Goal: Task Accomplishment & Management: Complete application form

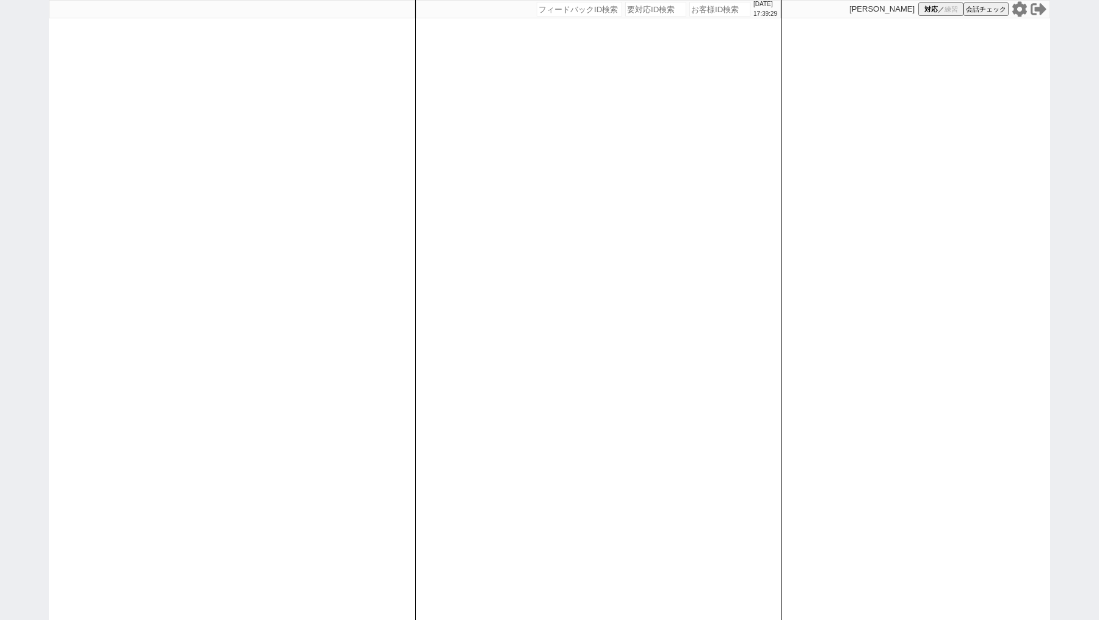
click at [698, 13] on input "number" at bounding box center [719, 9] width 61 height 15
paste input "300327"
type input "300327"
select select "100"
select select
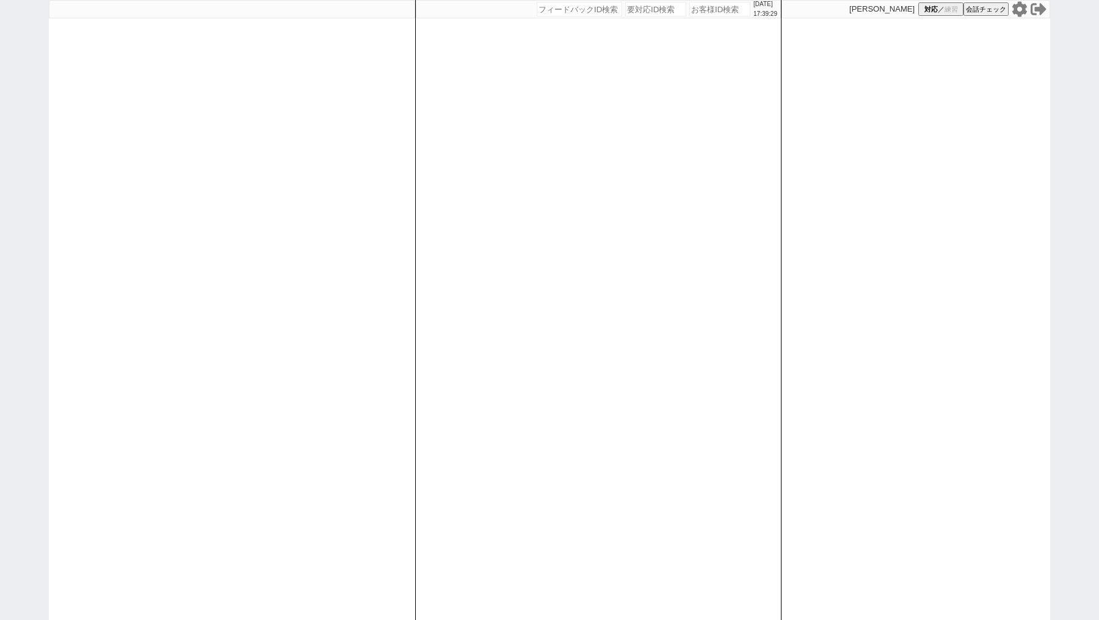
select select
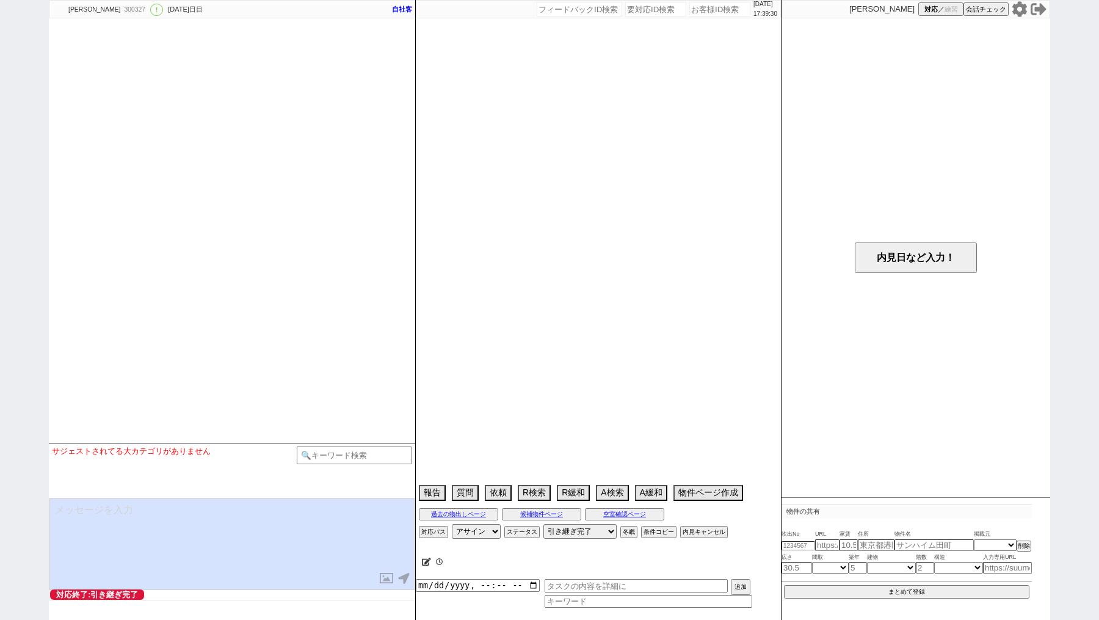
type textarea "[PERSON_NAME]、テスト用"
select select "13"
select select "56"
select select "67"
select select "69"
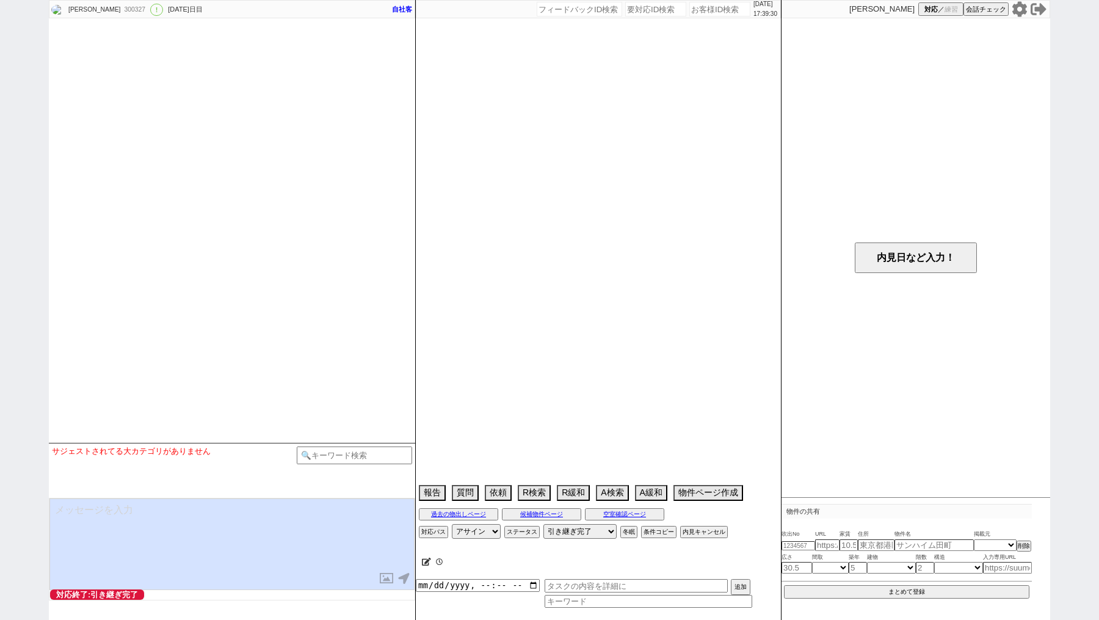
select select "[DATE]"
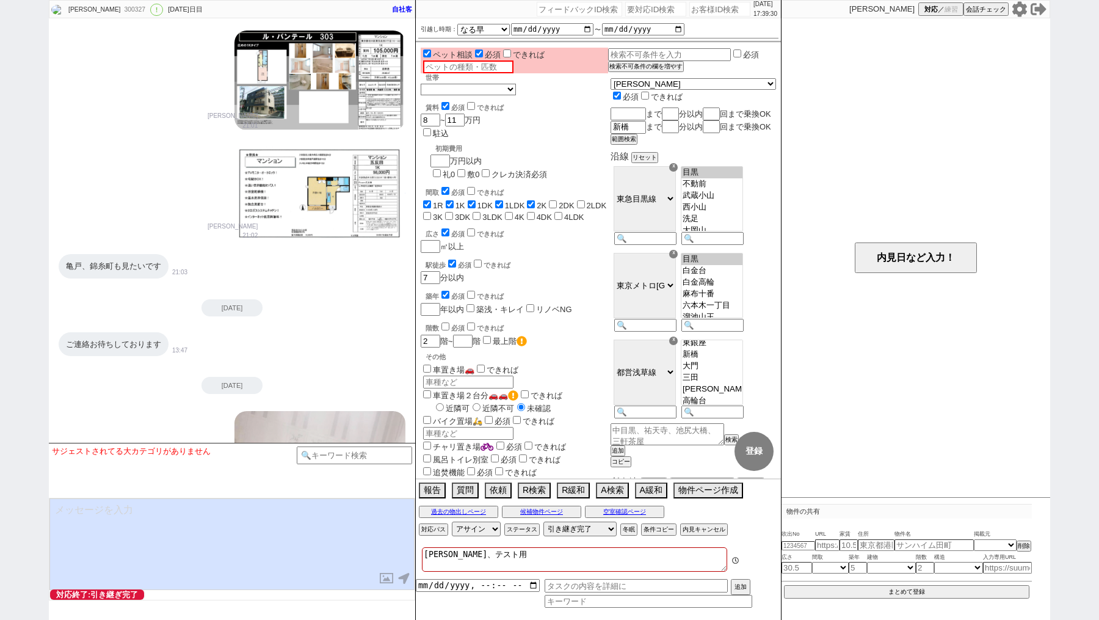
scroll to position [1155, 0]
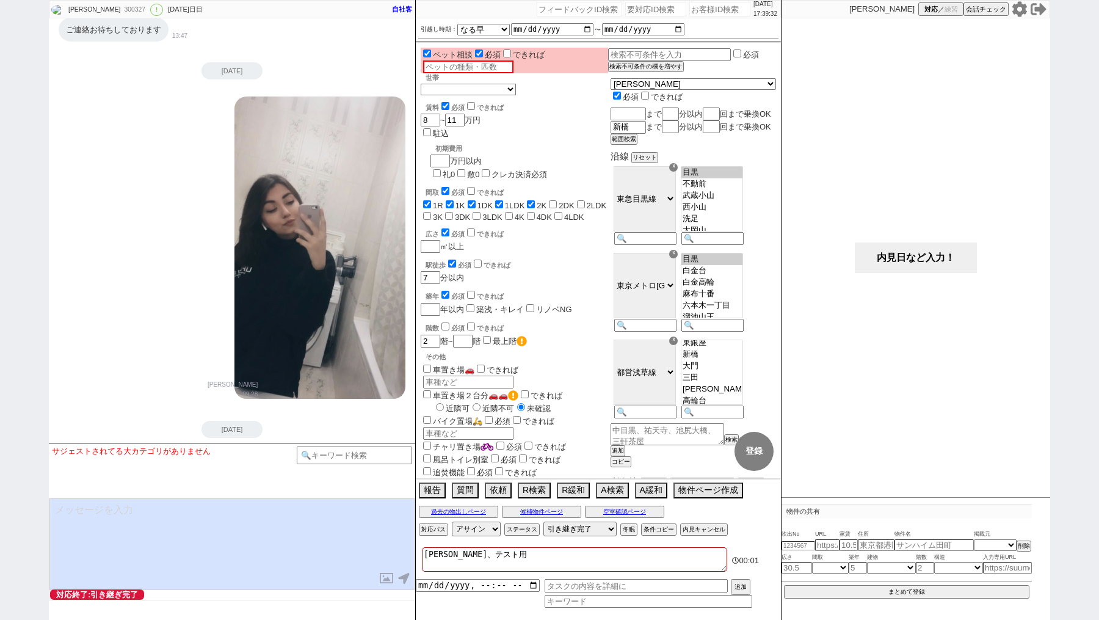
click at [893, 261] on button "内見日など入力！" at bounding box center [916, 257] width 122 height 31
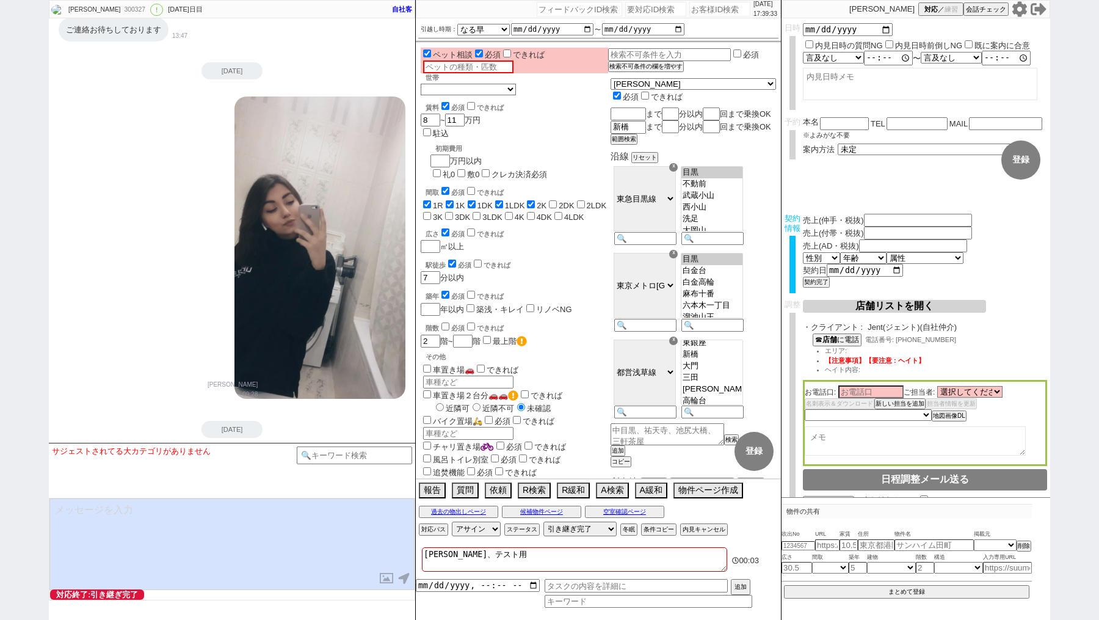
click at [884, 305] on button "店舗リストを開く" at bounding box center [894, 306] width 183 height 13
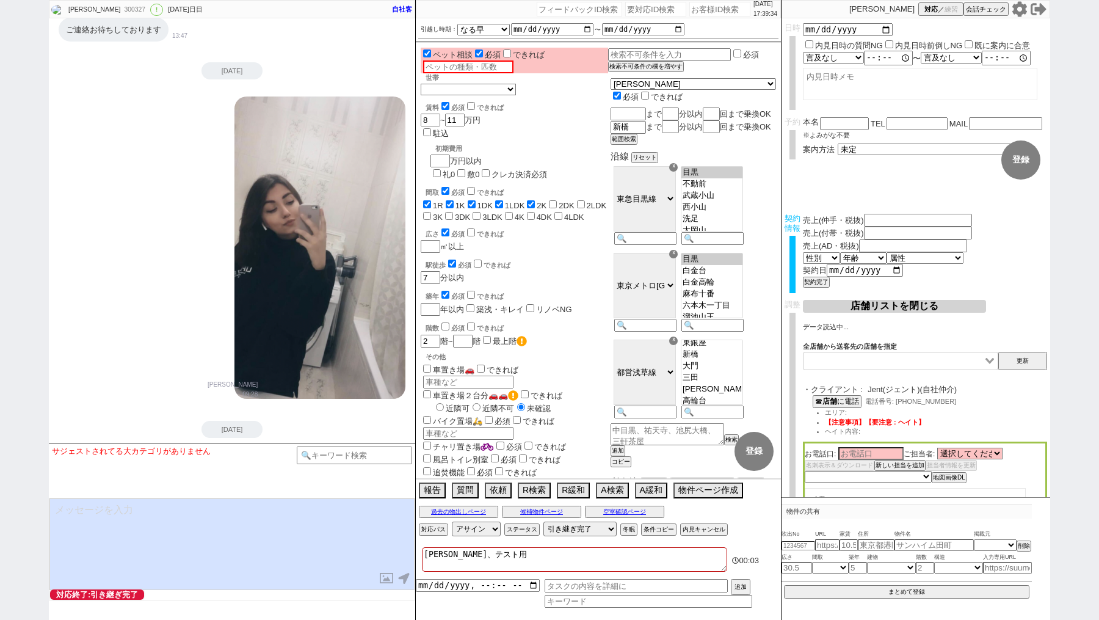
click at [867, 367] on input "Search for option" at bounding box center [894, 361] width 178 height 12
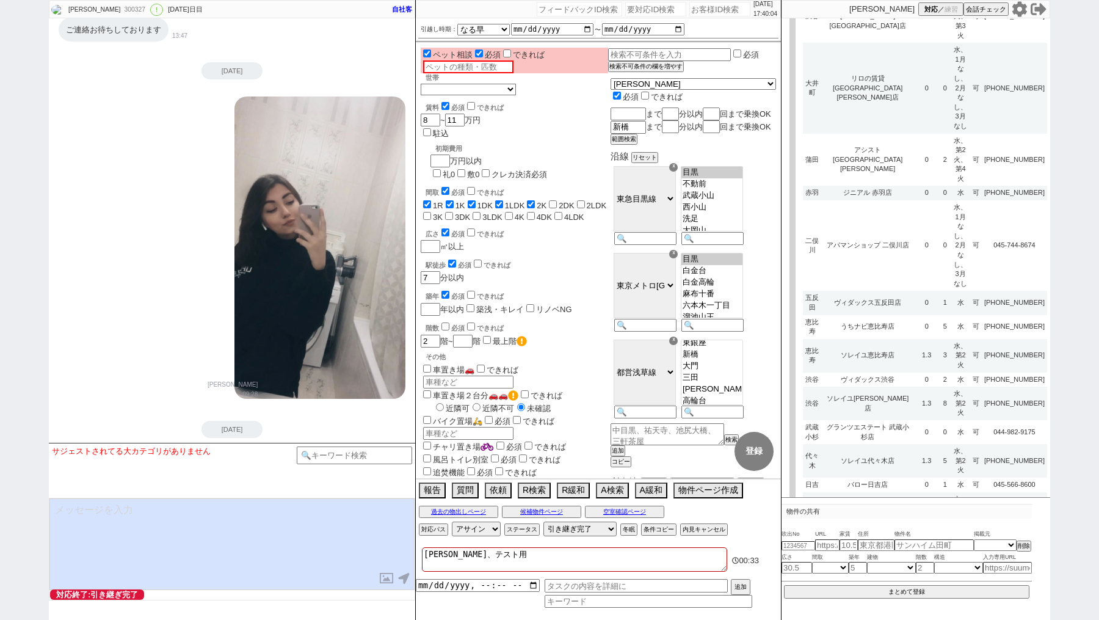
scroll to position [566, 0]
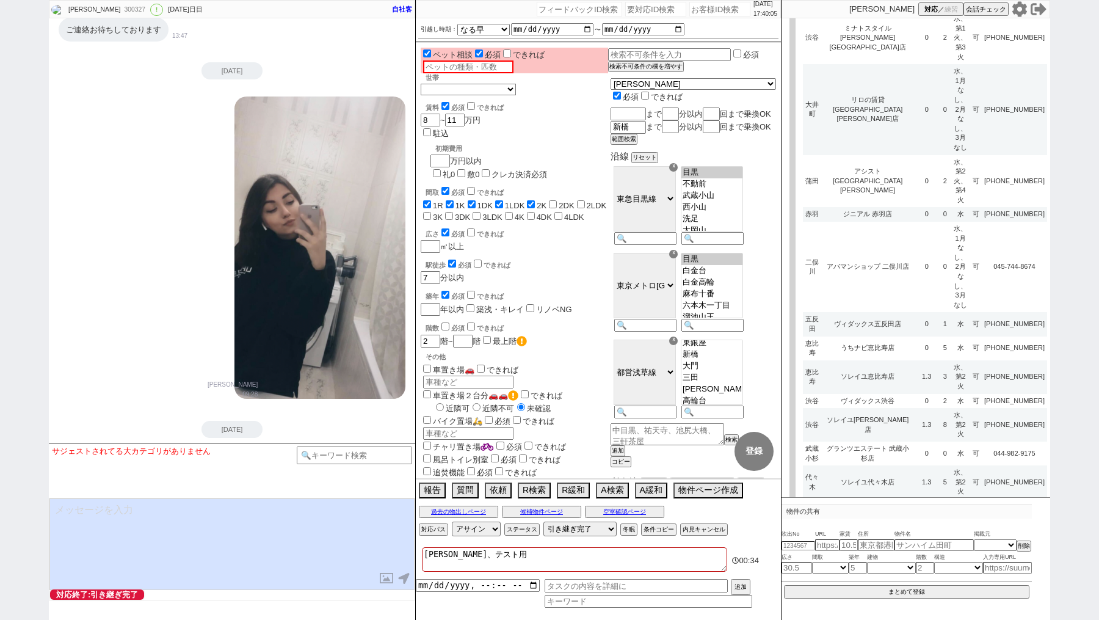
click at [678, 172] on div "☓" at bounding box center [673, 167] width 9 height 9
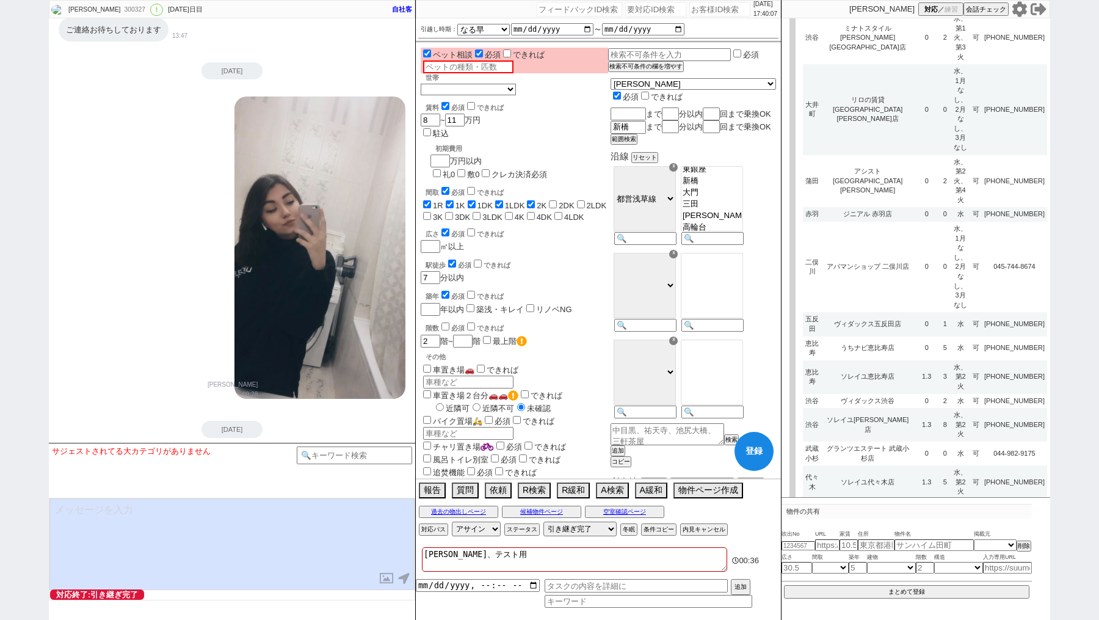
click at [678, 172] on div "☓" at bounding box center [673, 167] width 9 height 9
click at [676, 216] on select "ＪＲ総武・中央緩行線 東急東横線 小田急小田原線 ＪＲ京浜東北・根岸線 都営大江戸線 東急田園都市線 京王線 東京メトロ日比谷線 東京メトロ丸ノ内線 東京メト…" at bounding box center [645, 198] width 62 height 65
select select "14"
click at [752, 449] on button "登録" at bounding box center [754, 451] width 39 height 39
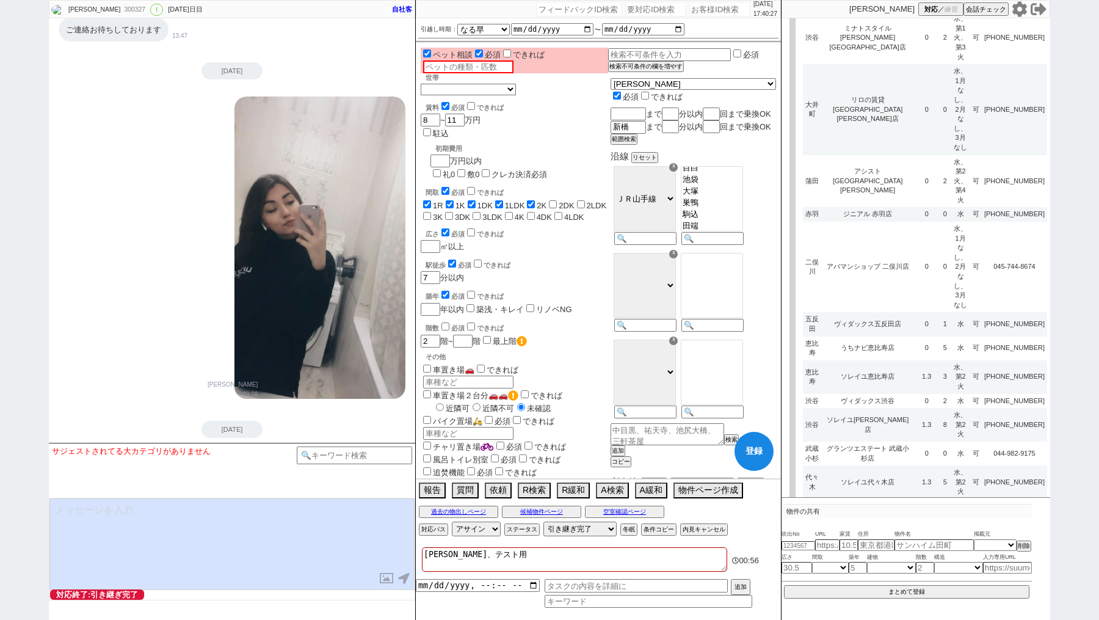
select select "485"
click at [726, 186] on option "池袋" at bounding box center [711, 180] width 61 height 12
click at [760, 457] on button "登録" at bounding box center [754, 451] width 39 height 39
checkbox input "true"
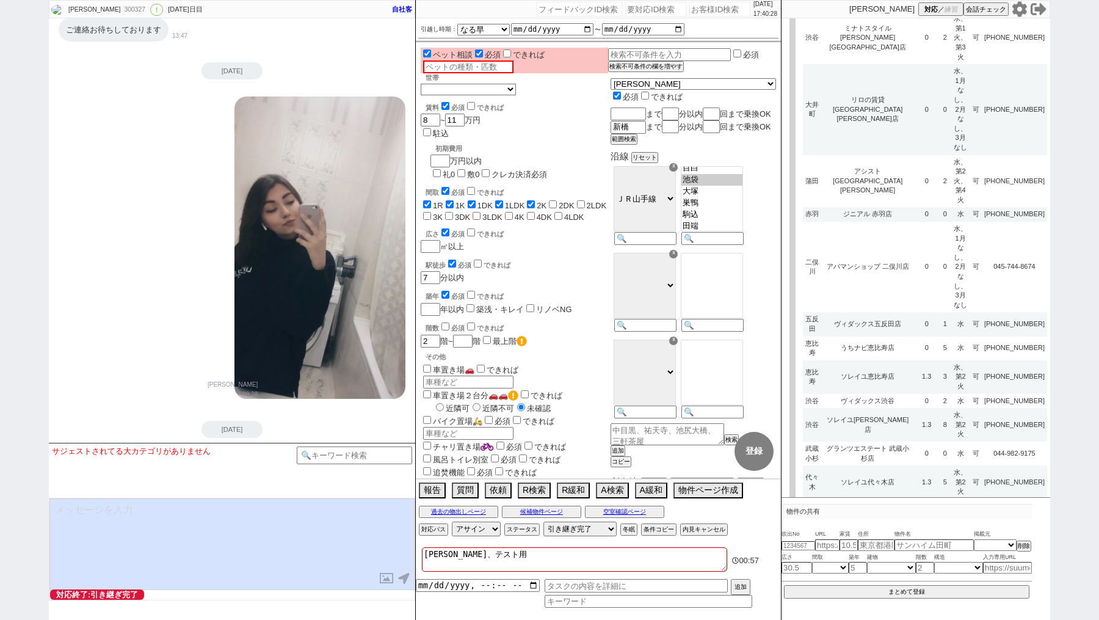
checkbox input "true"
checkbox input "false"
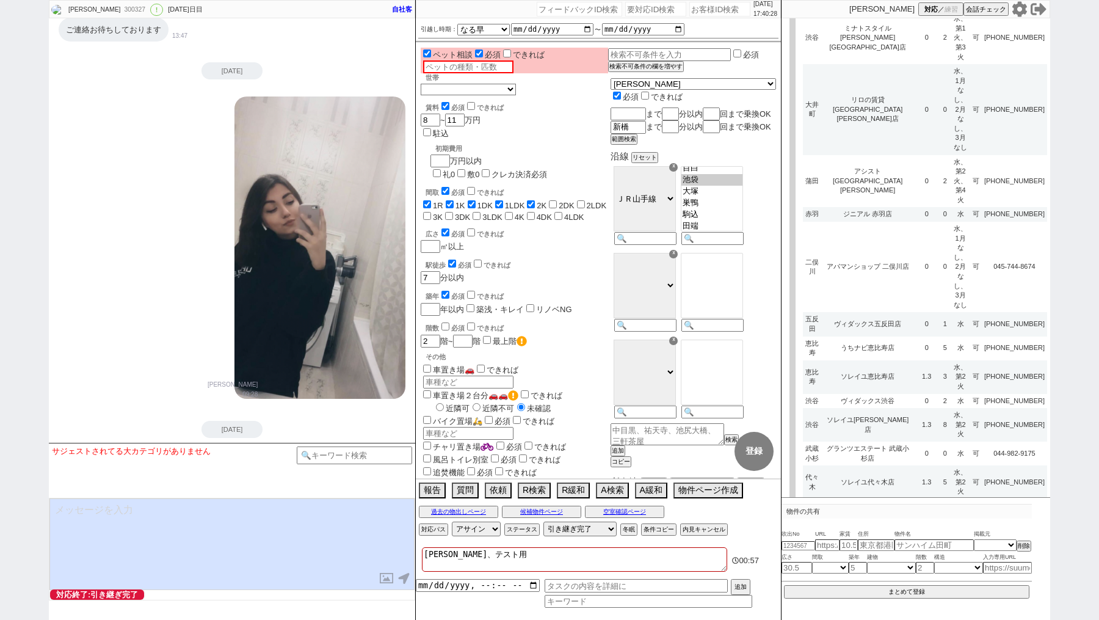
checkbox input "false"
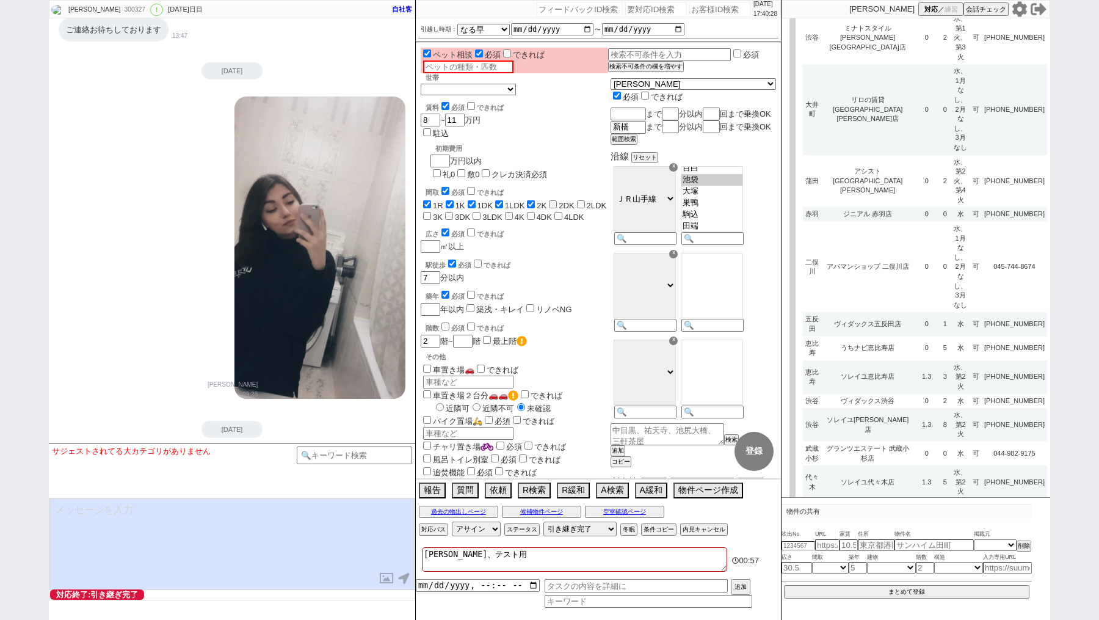
checkbox input "false"
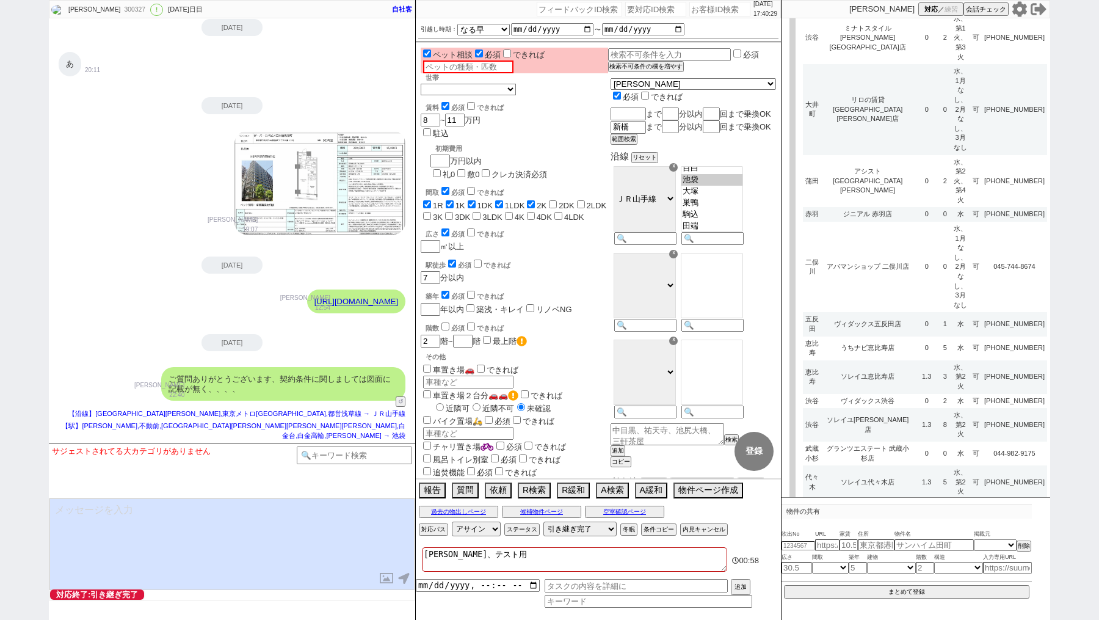
select select "14"
select select "485"
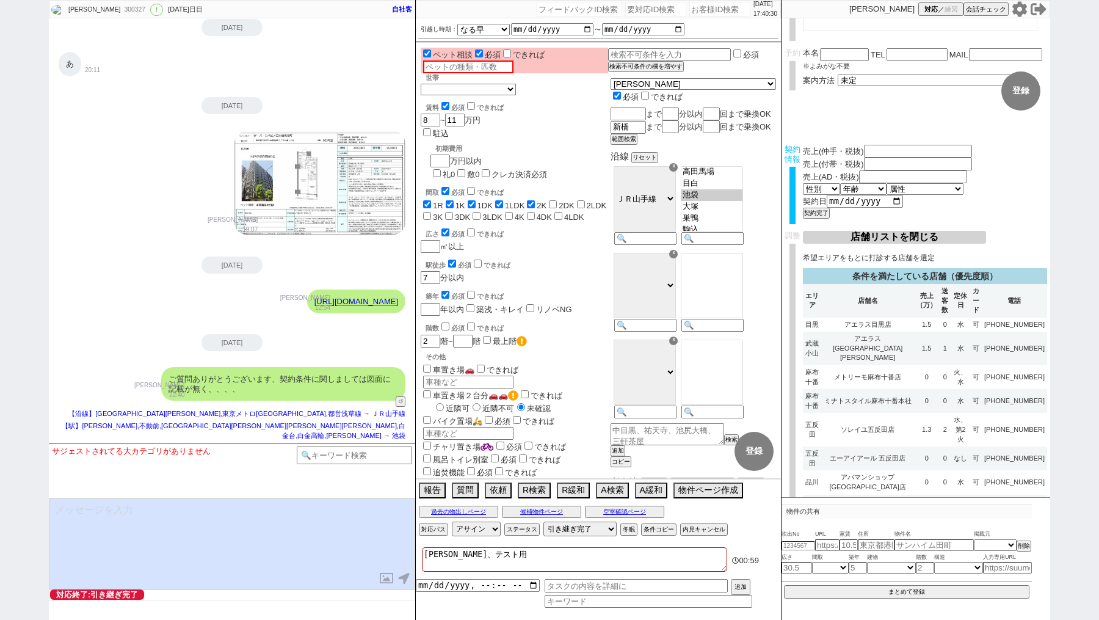
scroll to position [0, 0]
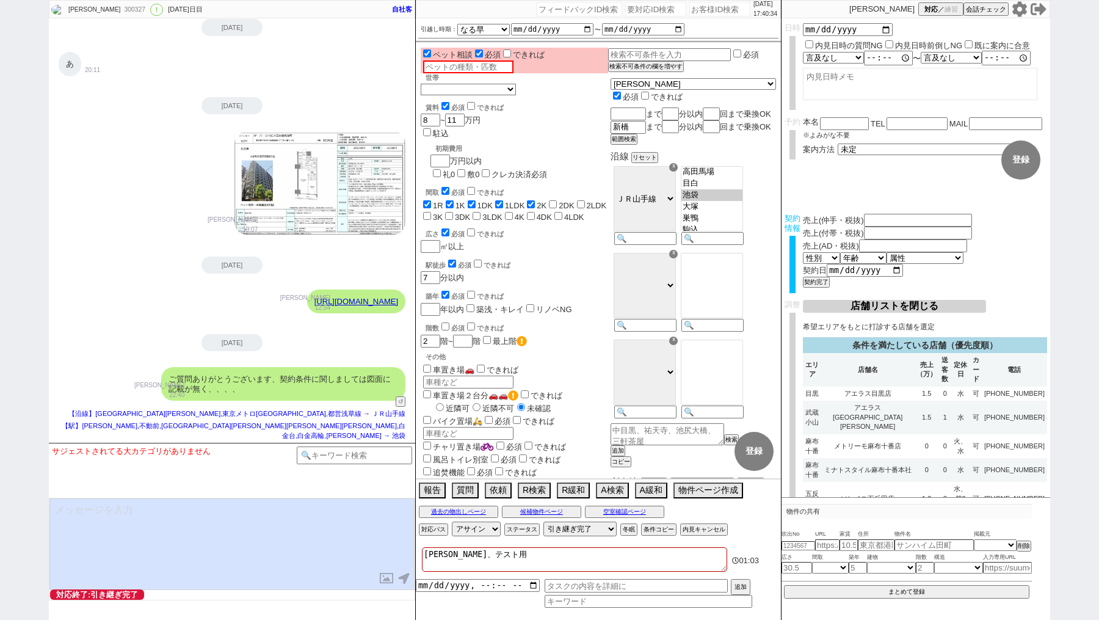
click at [120, 6] on div "300327" at bounding box center [133, 10] width 27 height 10
copy div "300327"
click at [700, 12] on input "number" at bounding box center [719, 9] width 61 height 15
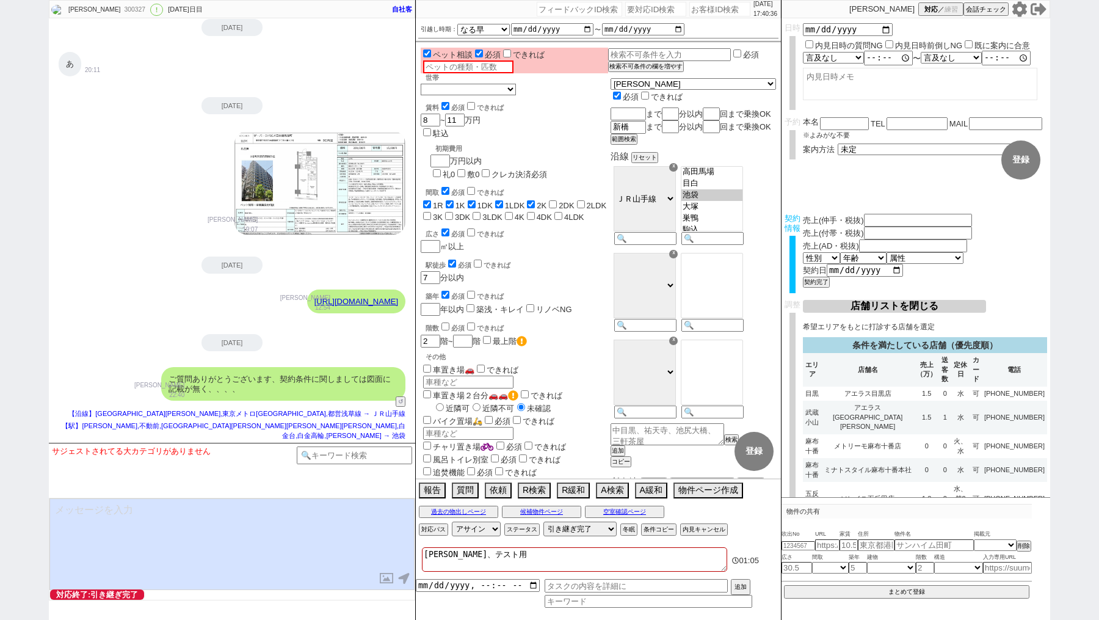
paste input "300327"
type input "300327"
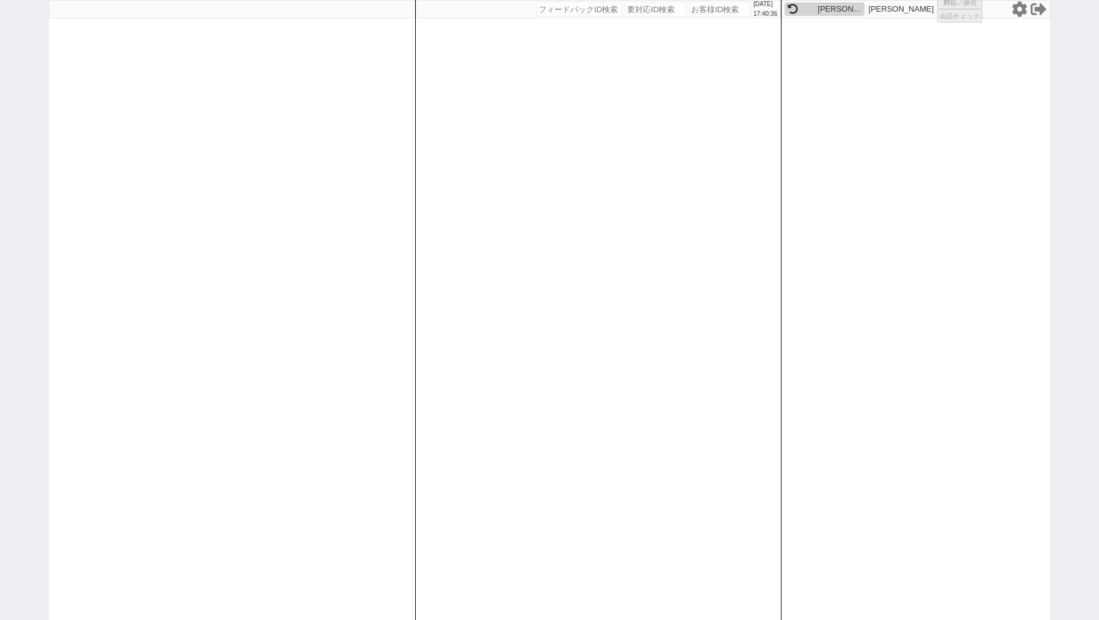
select select "100"
select select
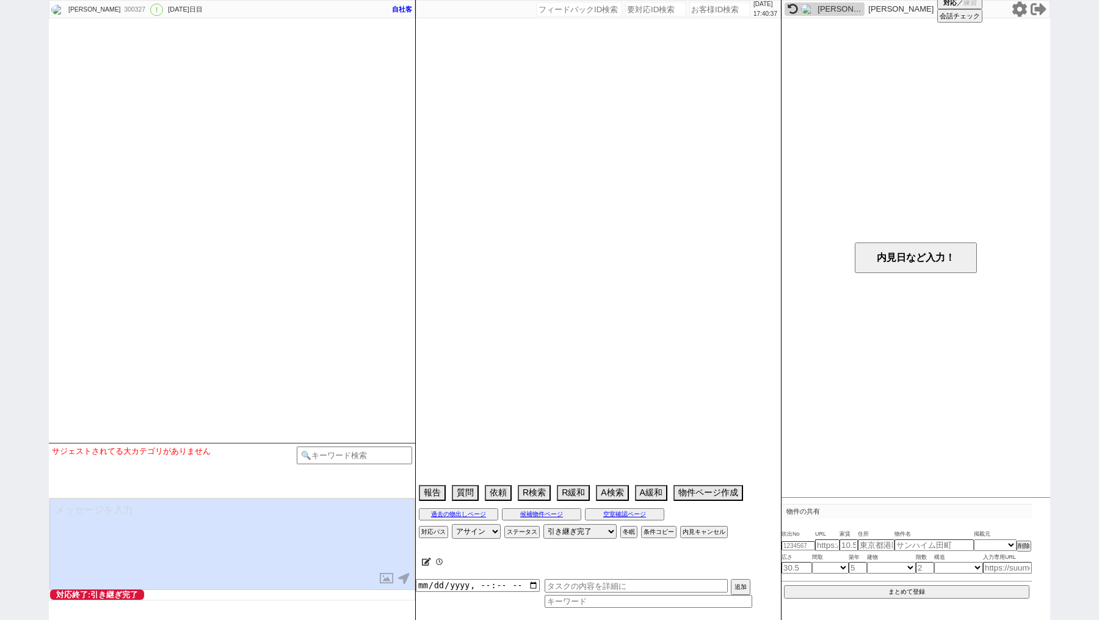
type textarea "[PERSON_NAME]、テスト用"
select select "13"
select select "14"
select select "485"
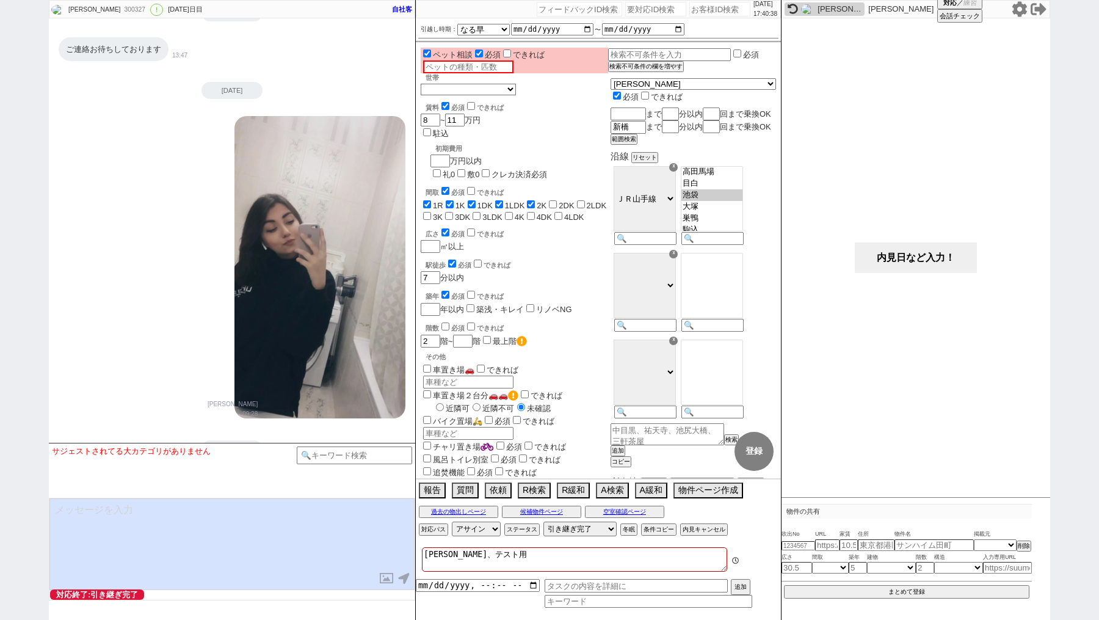
scroll to position [1155, 0]
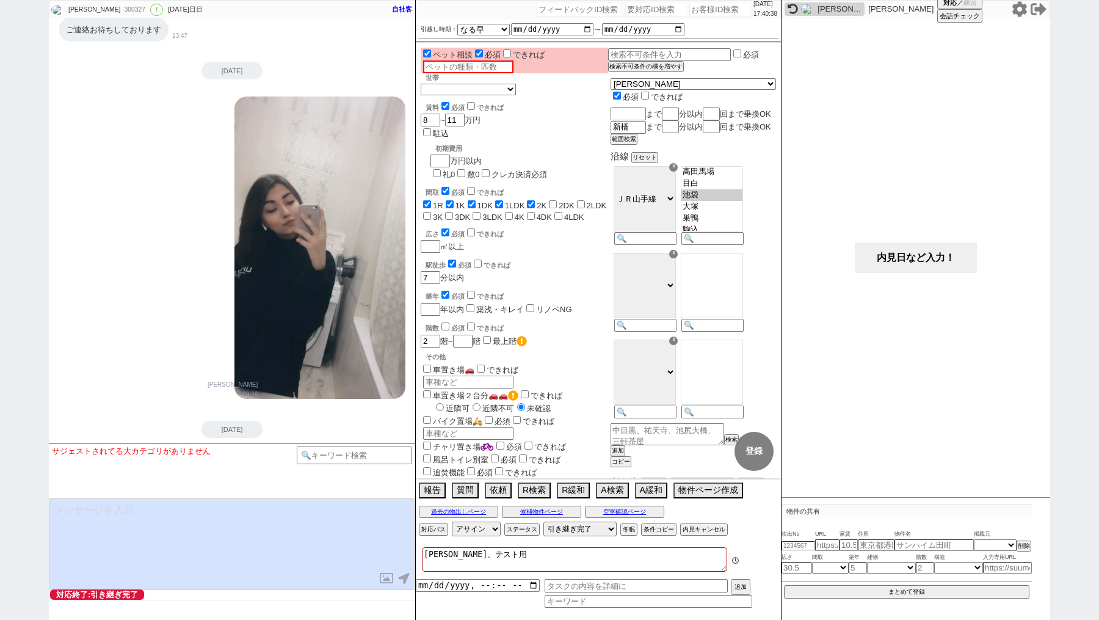
click at [901, 250] on button "内見日など入力！" at bounding box center [916, 257] width 122 height 31
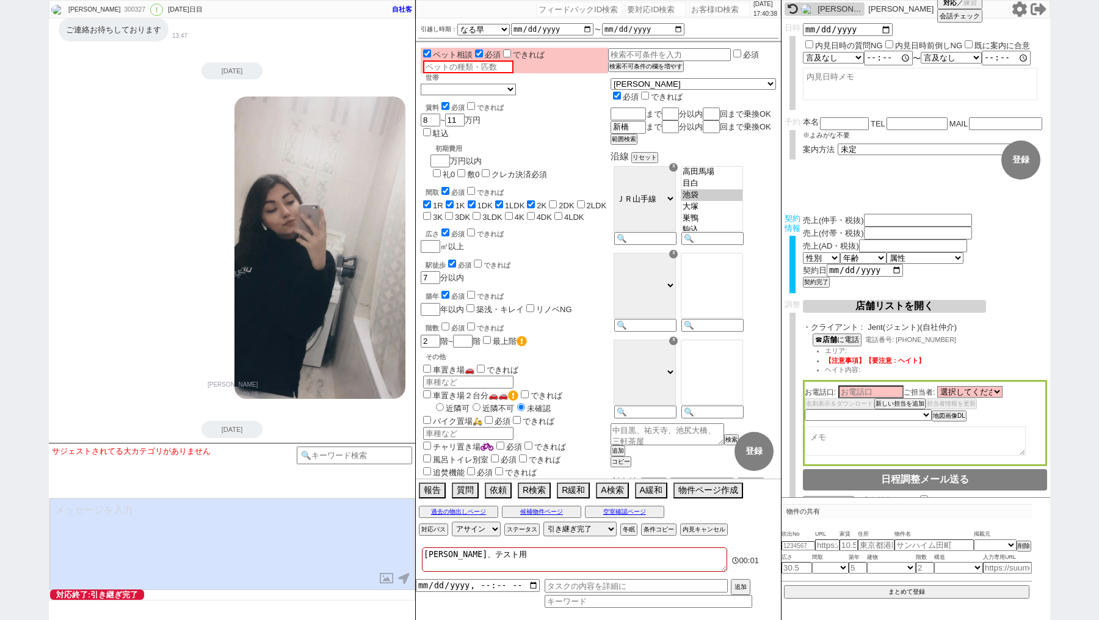
scroll to position [57, 0]
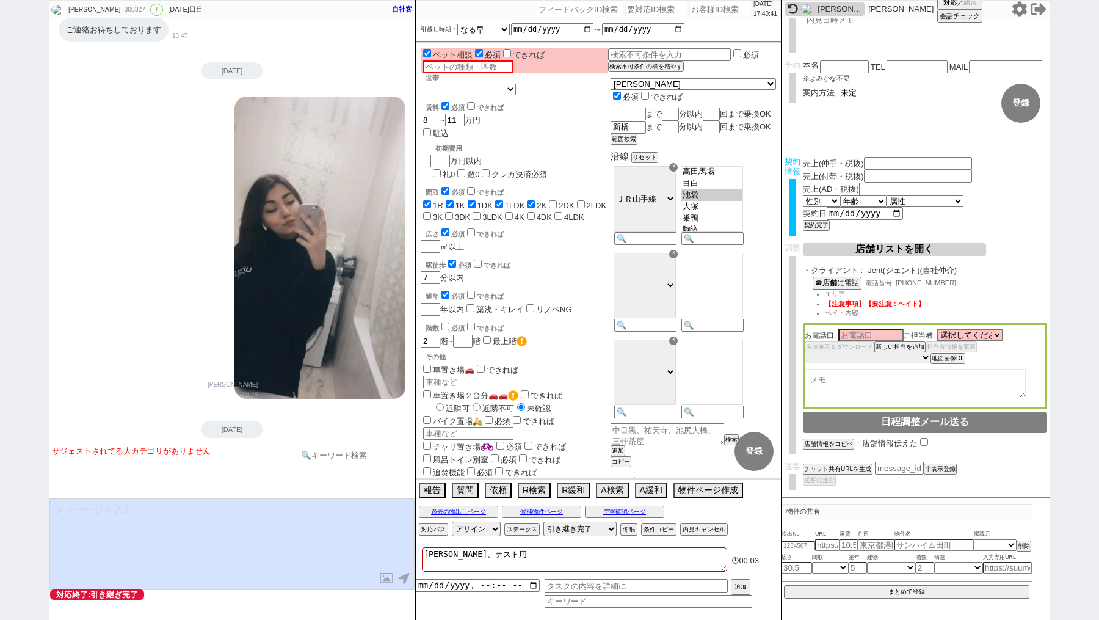
click at [898, 358] on select "未定 希望で最短でOK 最短以外でOK 日程がNG(直近で別日提案可) 日程がNG(直近はNG) お客様ごとNG 折返し待ち 店舗が定休/終業後で連絡取れず" at bounding box center [868, 357] width 126 height 10
click at [895, 251] on button "店舗リストを開く" at bounding box center [894, 249] width 183 height 13
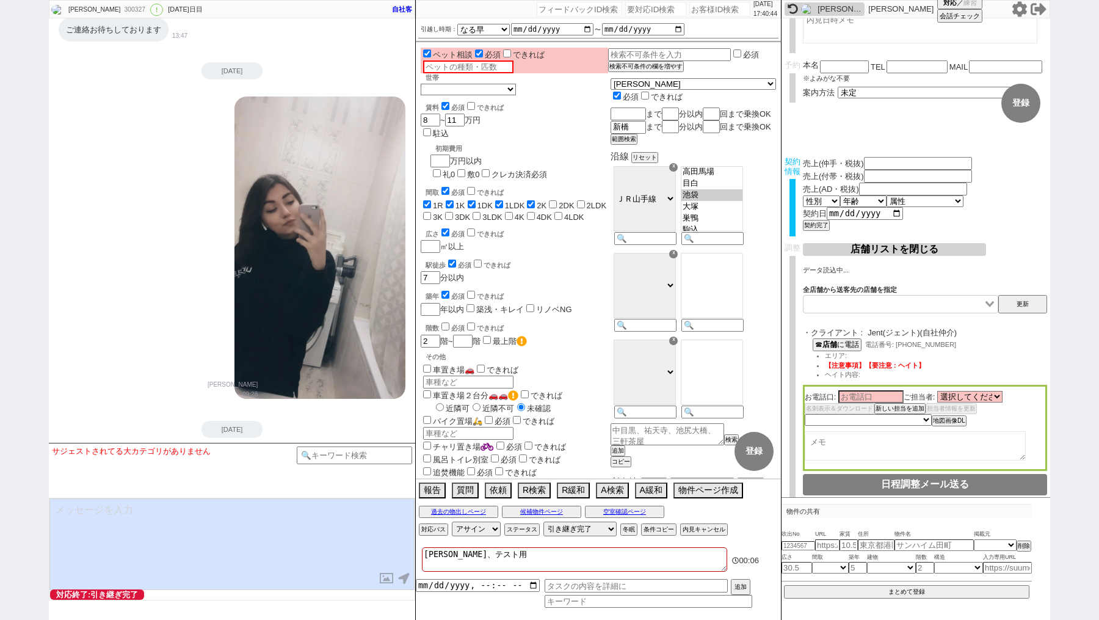
click at [846, 309] on input "Search for option" at bounding box center [894, 304] width 178 height 12
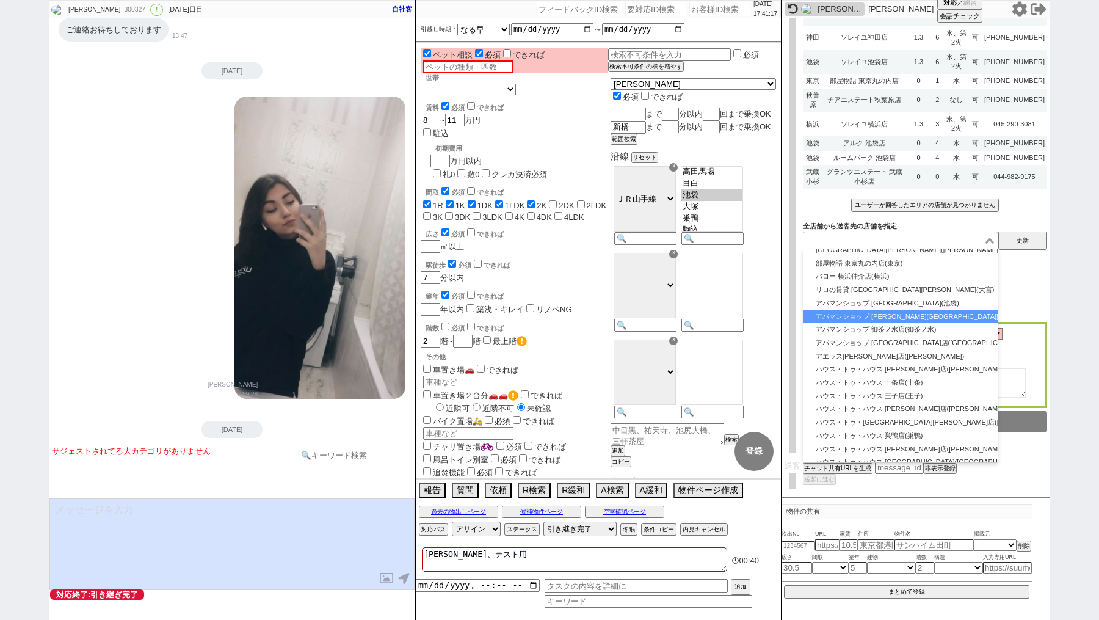
scroll to position [4550, 0]
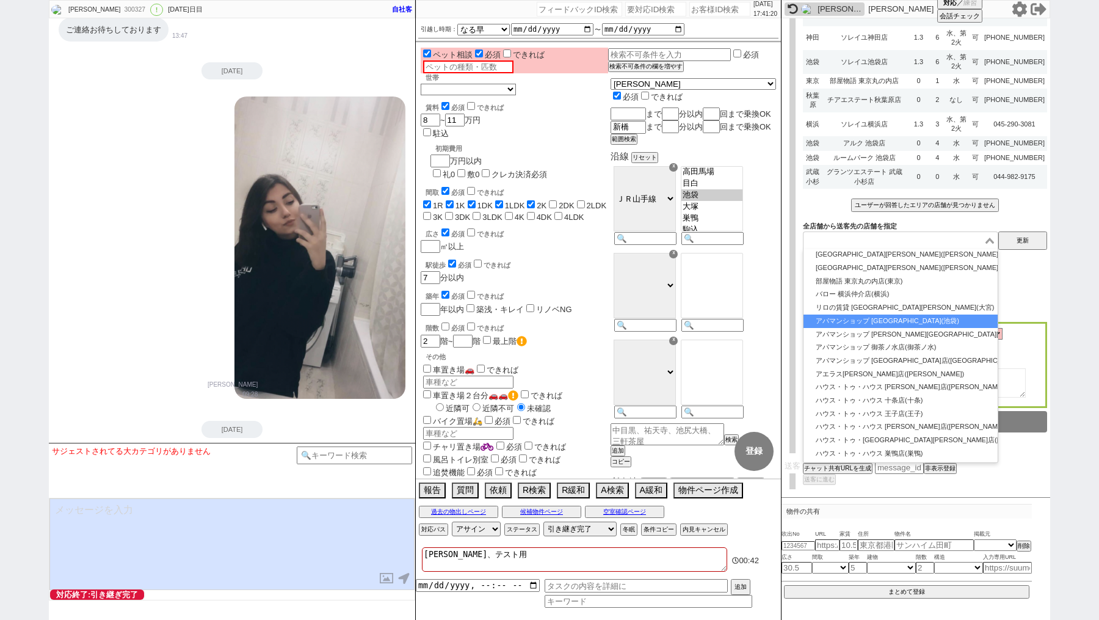
click at [828, 327] on li "アパマンショップ [GEOGRAPHIC_DATA](池袋)" at bounding box center [901, 320] width 194 height 13
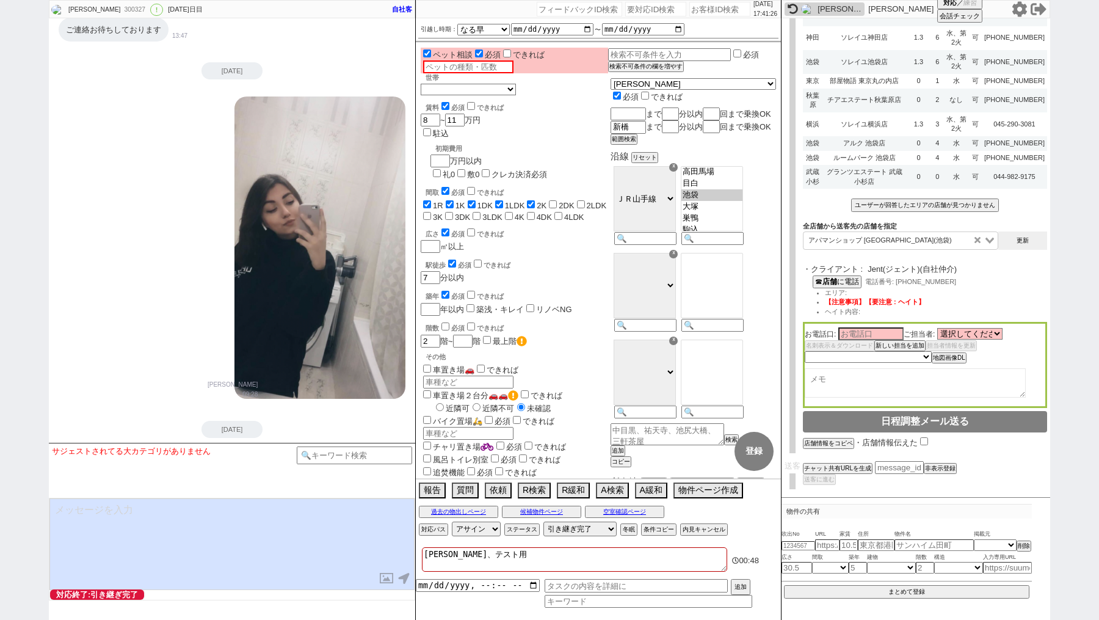
click at [1017, 244] on button "更新" at bounding box center [1022, 240] width 49 height 18
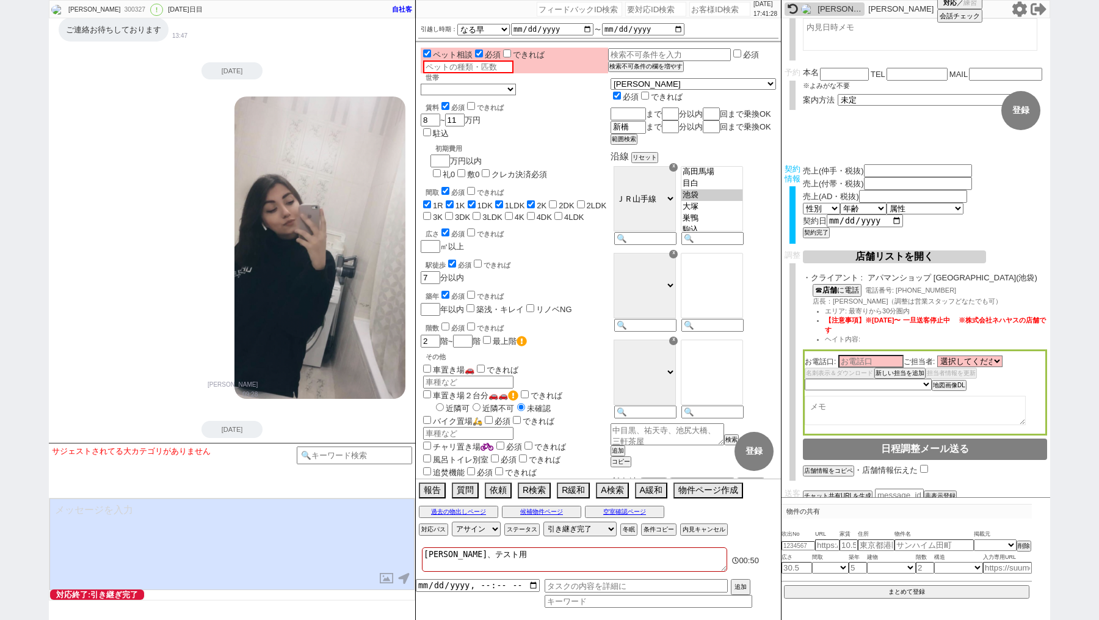
scroll to position [40, 0]
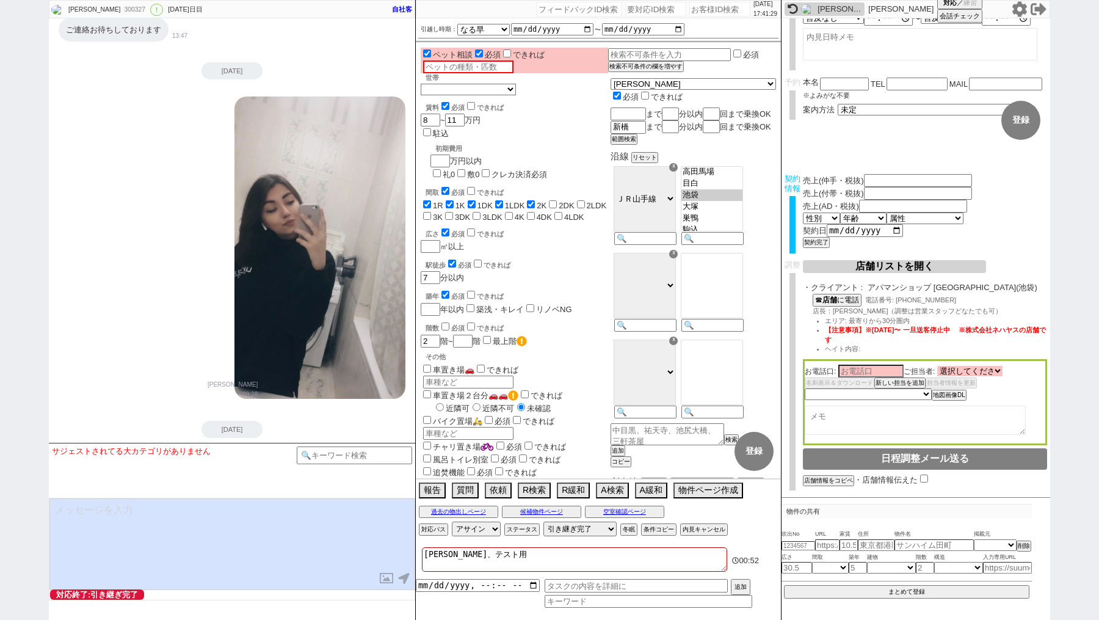
click at [951, 374] on select "選択してください 細根 百香 Kobayashi Masato 小林 真人 堀米 学 山形 智弘 牧野 航大 座間 美樹 宮本 結衣 福田 健次 吉田 瑚由" at bounding box center [969, 371] width 65 height 10
select select "2300"
click at [882, 272] on button "店舗リストを開く" at bounding box center [894, 266] width 183 height 13
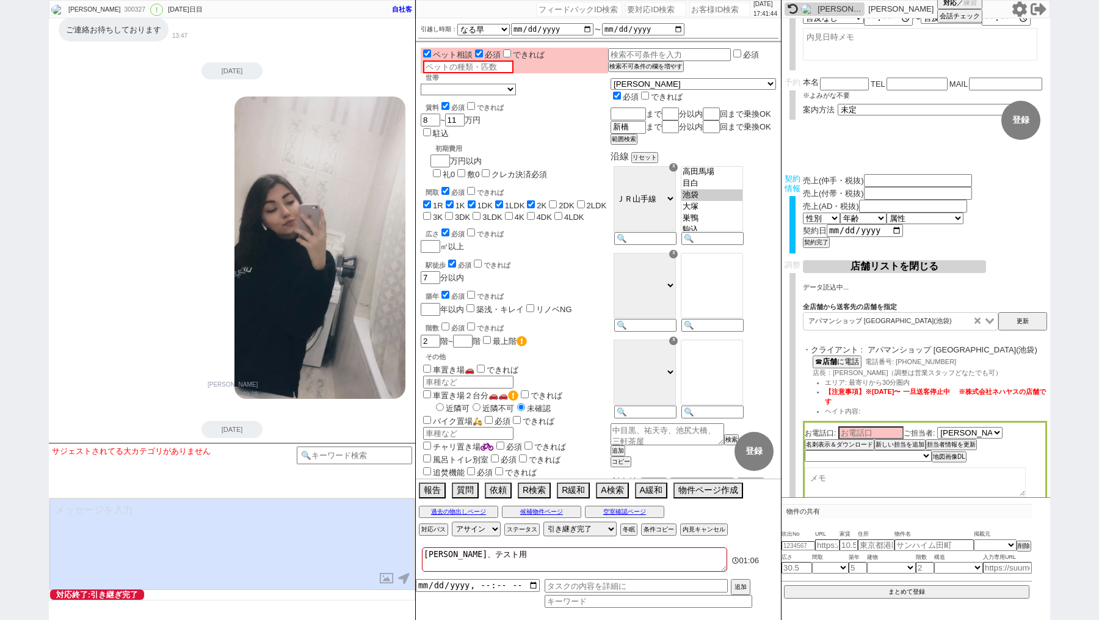
click at [976, 323] on icon "Clear Selected" at bounding box center [978, 321] width 6 height 6
click at [1016, 315] on button "更新" at bounding box center [1022, 321] width 49 height 18
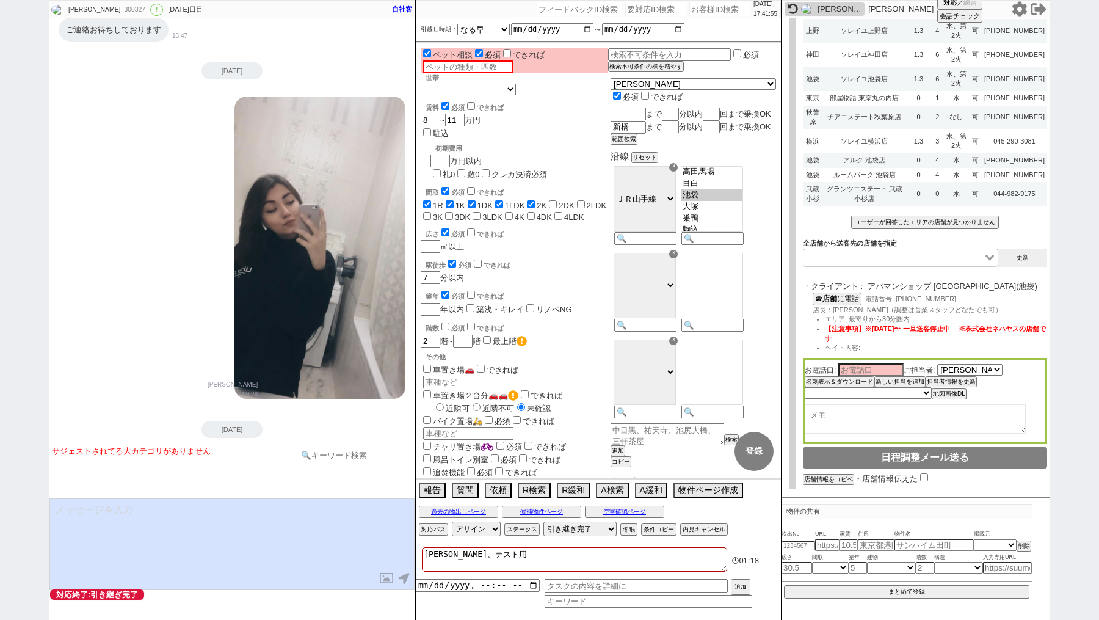
scroll to position [1165, 0]
click at [904, 228] on button "ユーザーが回答したエリアの店舗が見つかりません" at bounding box center [924, 222] width 145 height 11
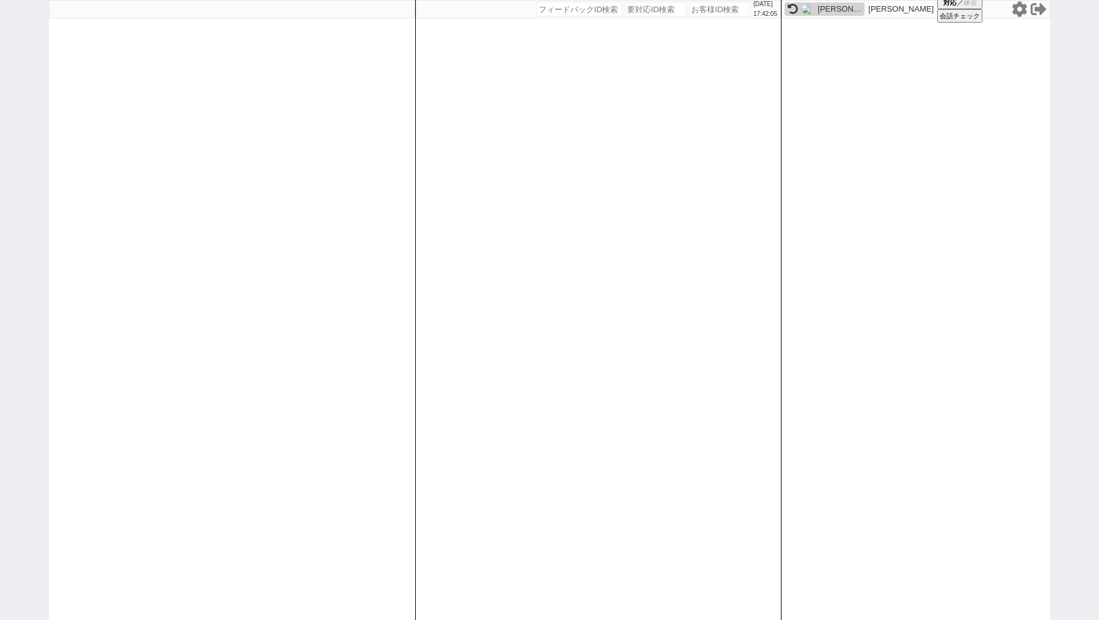
click at [689, 13] on input "number" at bounding box center [719, 9] width 61 height 15
paste input "300327"
type input "300327"
select select "100"
select select
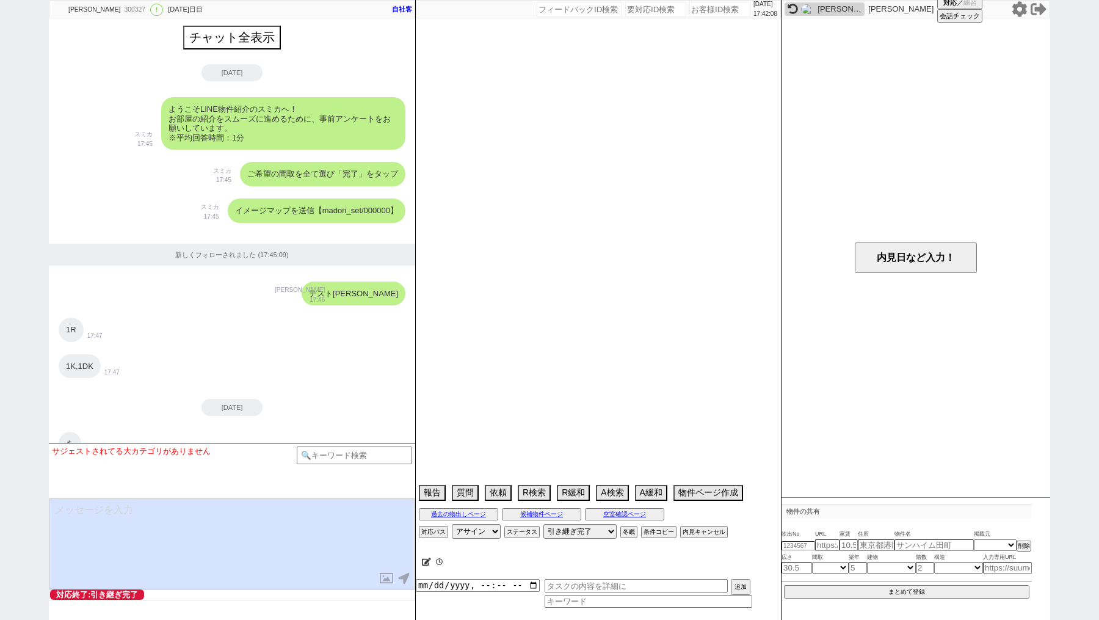
type textarea "[PERSON_NAME]、テスト用"
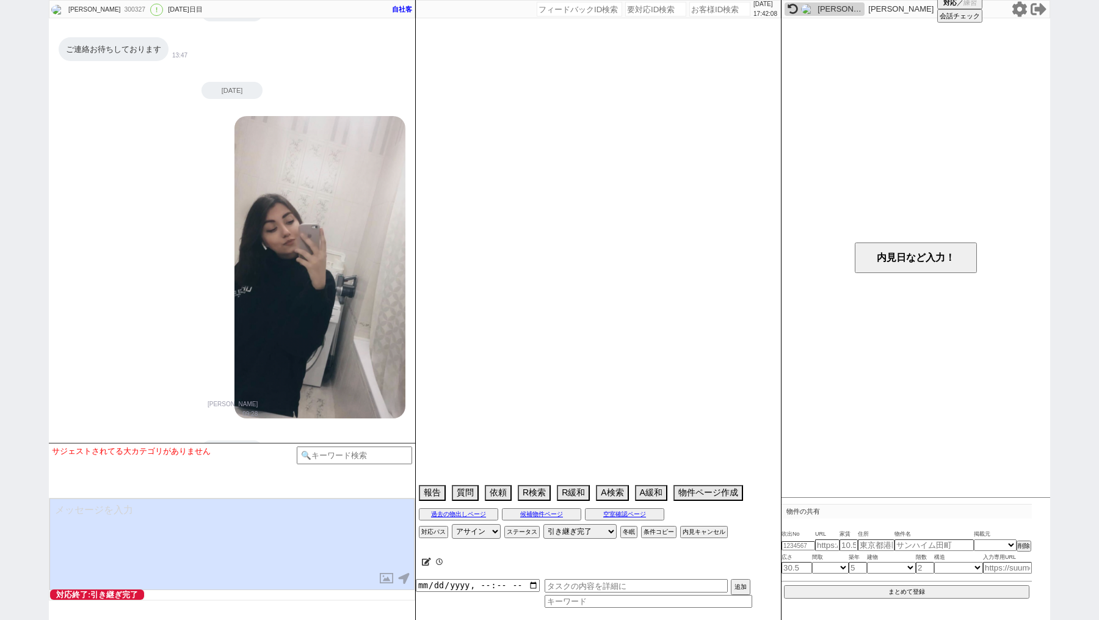
select select "13"
select select "14"
select select "485"
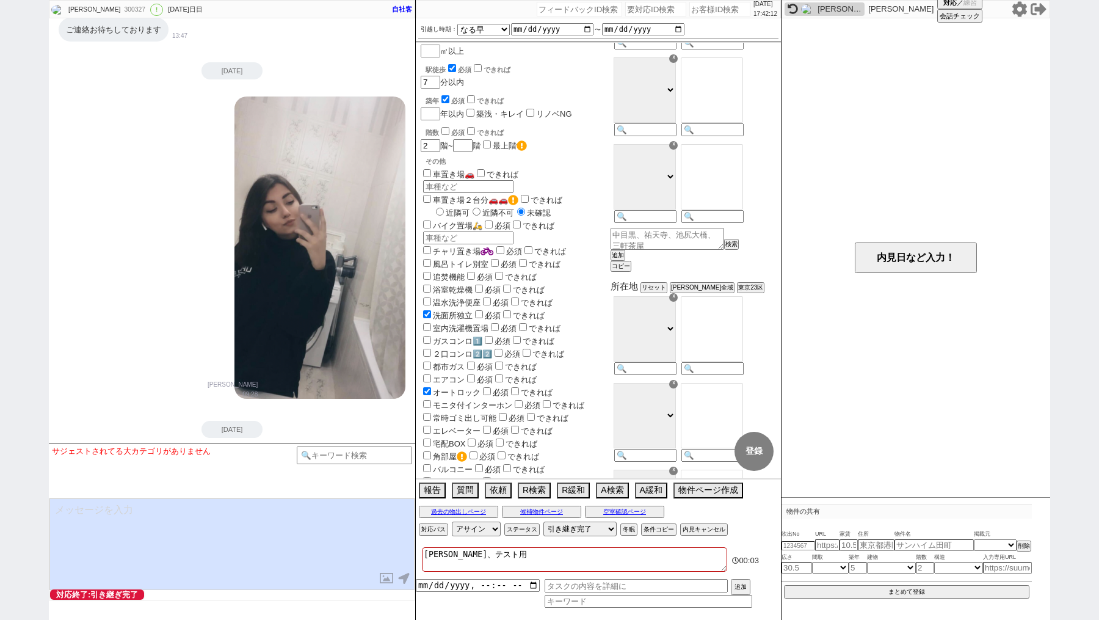
scroll to position [1560, 0]
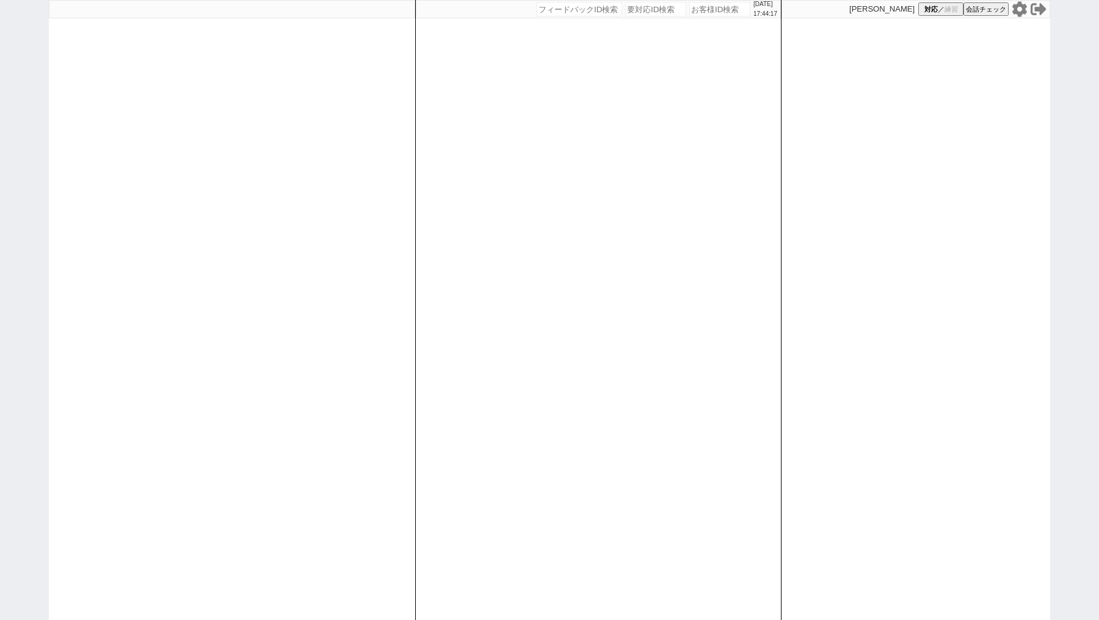
click at [705, 10] on input "number" at bounding box center [719, 9] width 61 height 15
paste input "300327"
type input "300327"
select select "100"
select select
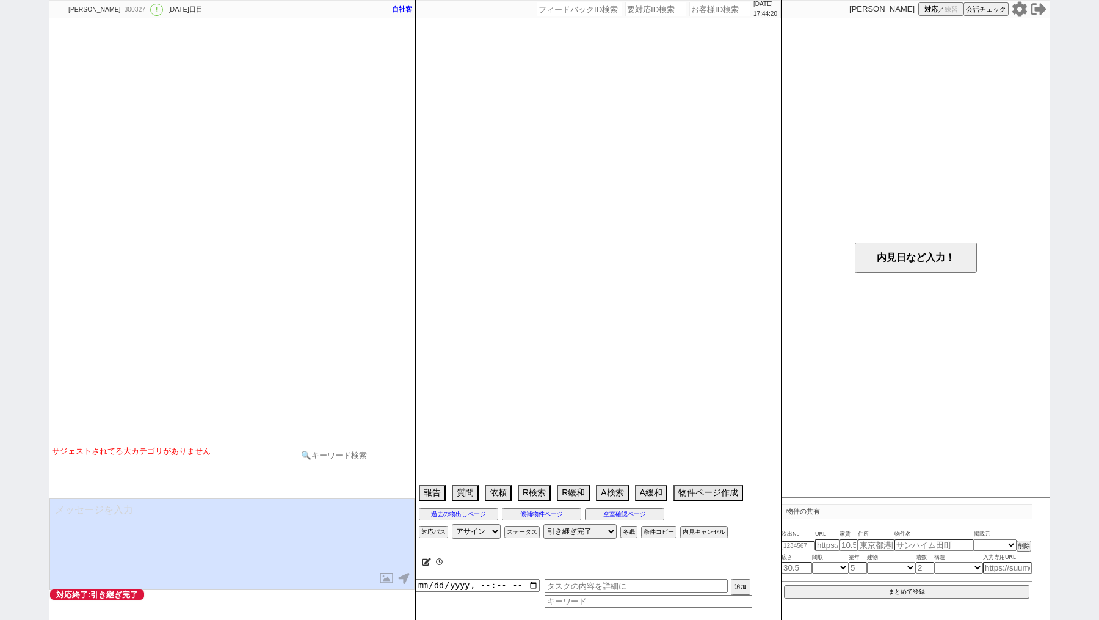
type textarea "[PERSON_NAME]、テスト用"
select select "13"
select select "14"
select select "485"
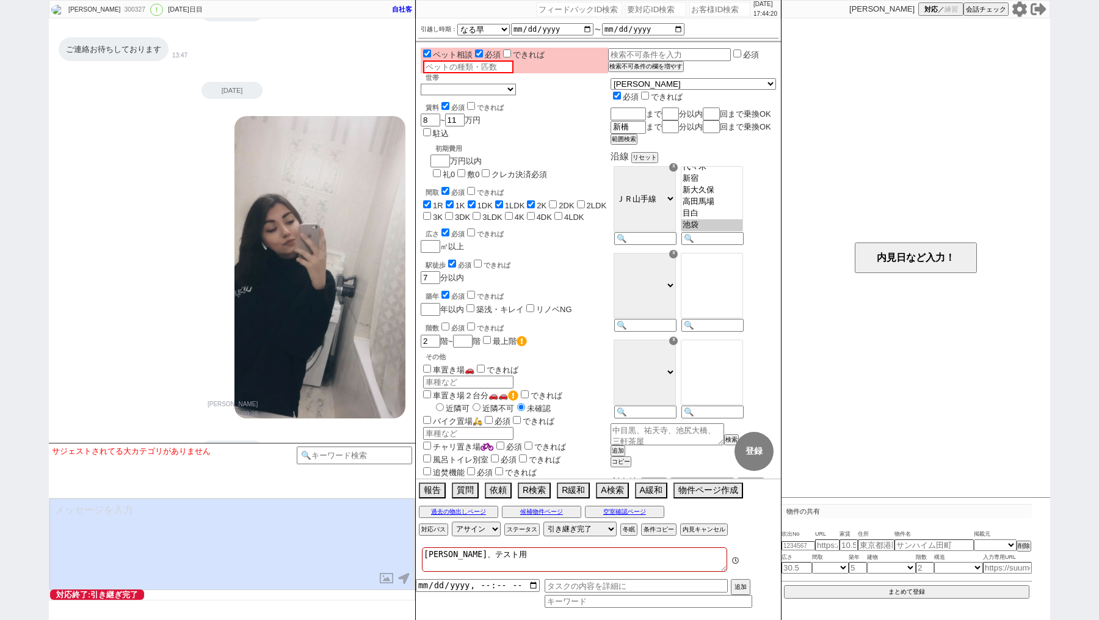
scroll to position [186, 0]
